Goal: Navigation & Orientation: Find specific page/section

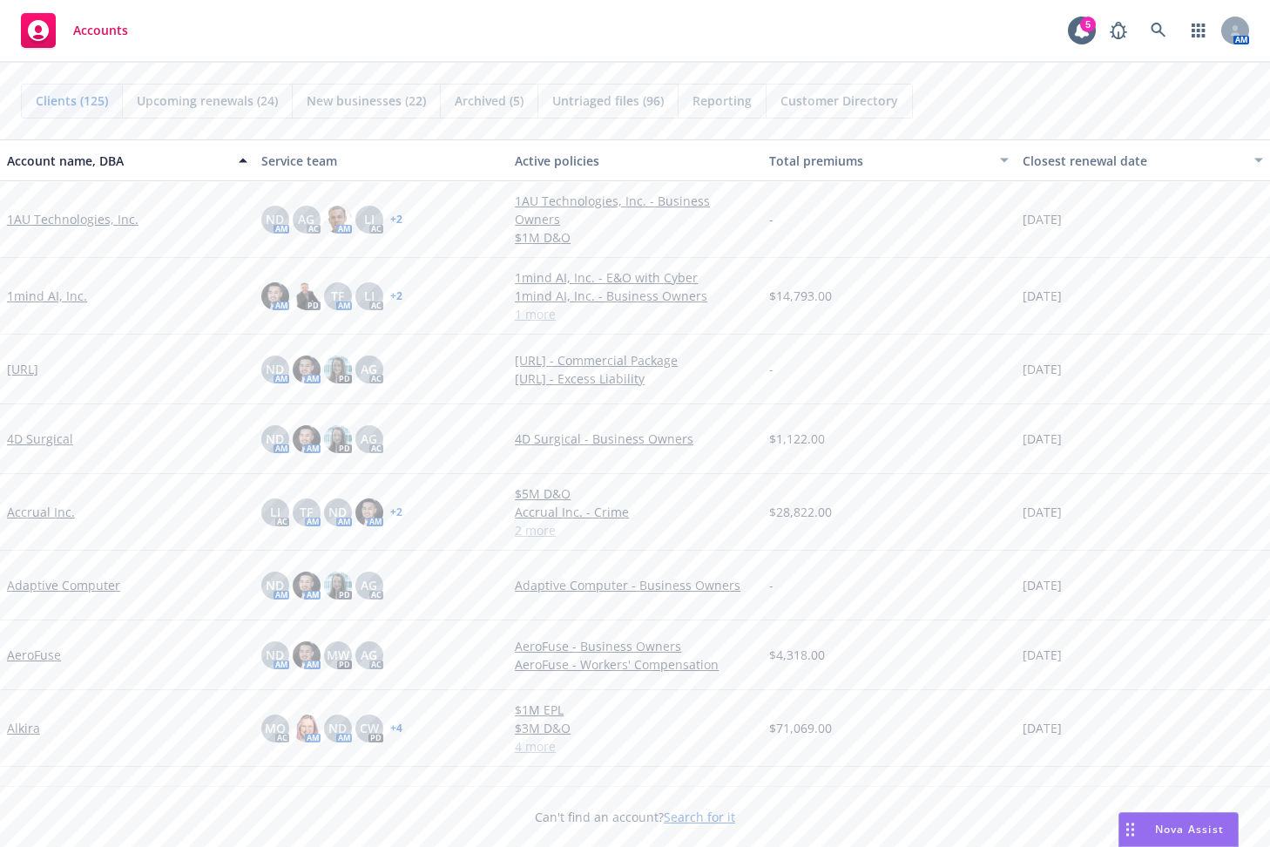
click at [697, 3] on div "Accounts 5 AM" at bounding box center [635, 31] width 1270 height 63
